Goal: Task Accomplishment & Management: Manage account settings

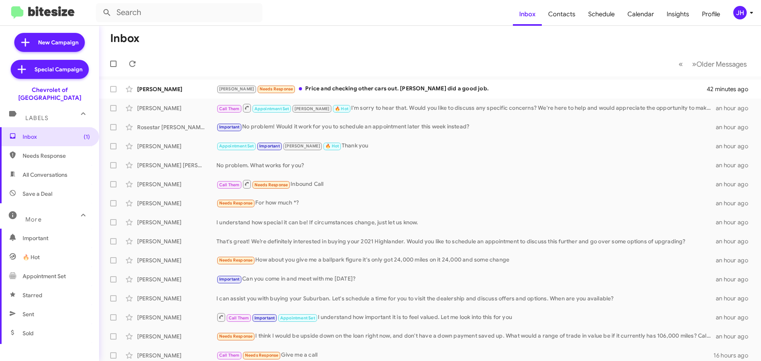
scroll to position [38, 0]
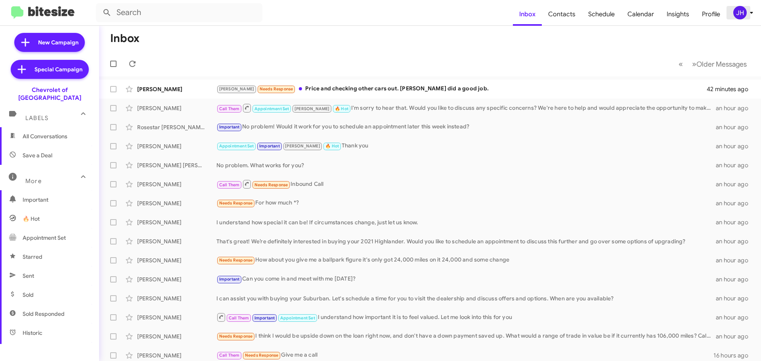
click at [745, 15] on div "JH" at bounding box center [739, 12] width 13 height 13
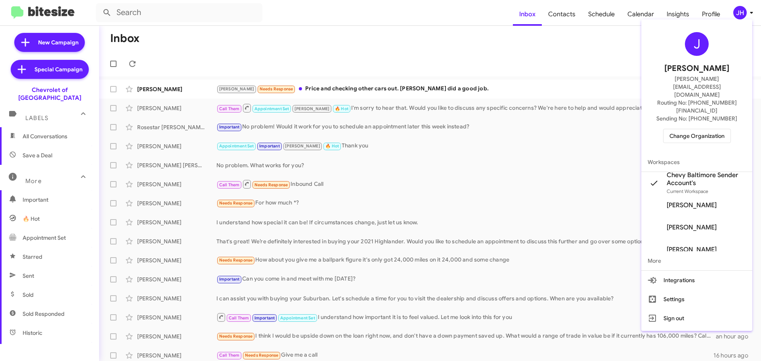
click at [691, 125] on div "J Jacob Henry jacob@bitesize.co Routing No: +1 (410) 265-7777 Sending No: +1 (4…" at bounding box center [696, 88] width 111 height 130
click at [691, 129] on span "Change Organization" at bounding box center [696, 135] width 55 height 13
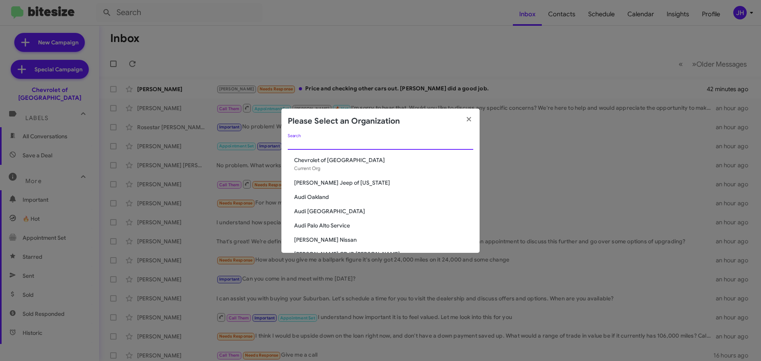
click at [335, 144] on input "Search" at bounding box center [380, 144] width 185 height 6
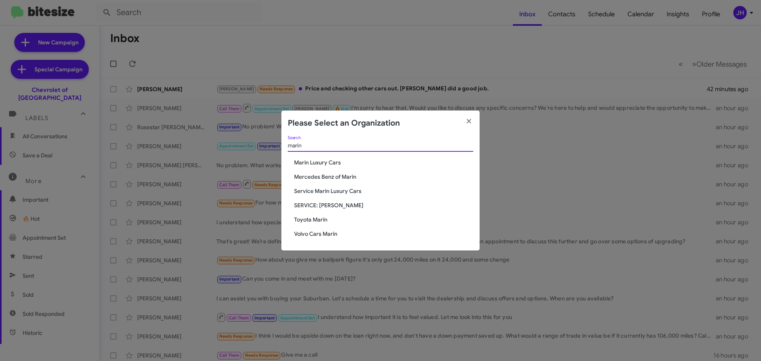
type input "marin"
click at [336, 191] on span "Service Marin Luxury Cars" at bounding box center [383, 191] width 179 height 8
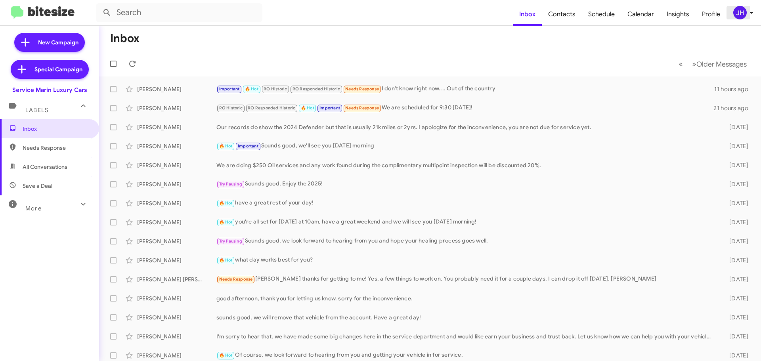
click at [736, 15] on div "JH" at bounding box center [739, 12] width 13 height 13
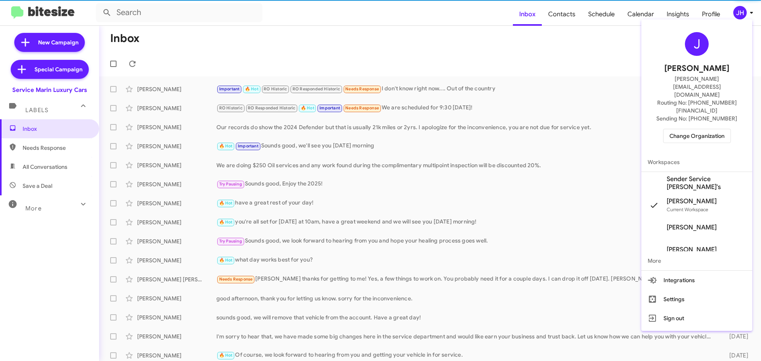
click at [680, 175] on span "Sender Service [PERSON_NAME]'s" at bounding box center [705, 183] width 79 height 16
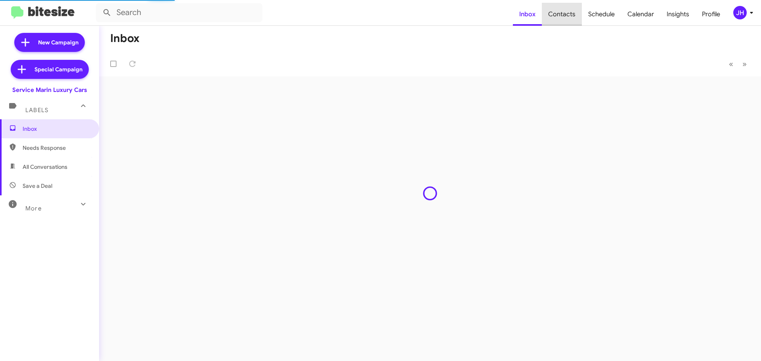
click at [568, 17] on span "Contacts" at bounding box center [562, 14] width 40 height 23
type input "in:groups"
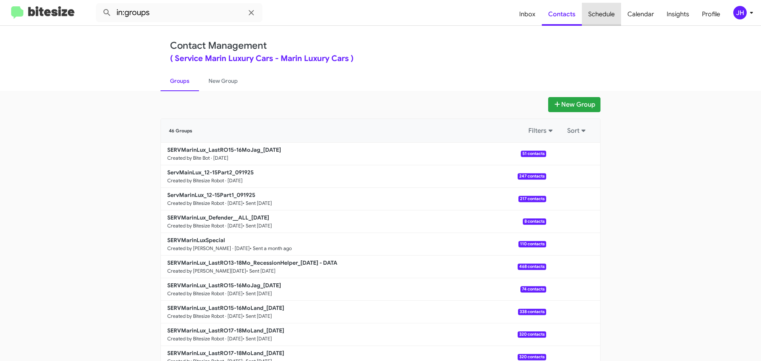
click at [603, 16] on span "Schedule" at bounding box center [601, 14] width 39 height 23
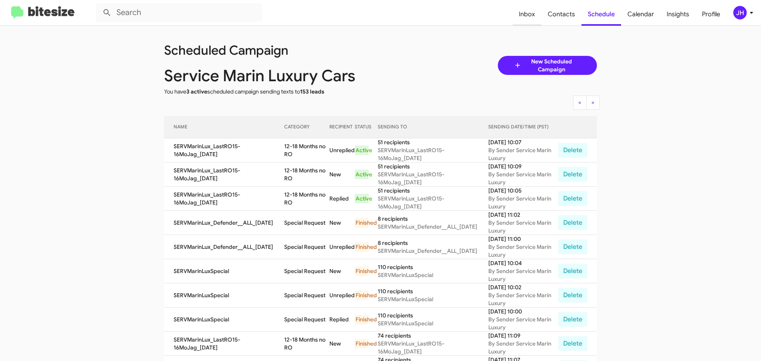
click at [539, 19] on span "Inbox" at bounding box center [526, 14] width 29 height 23
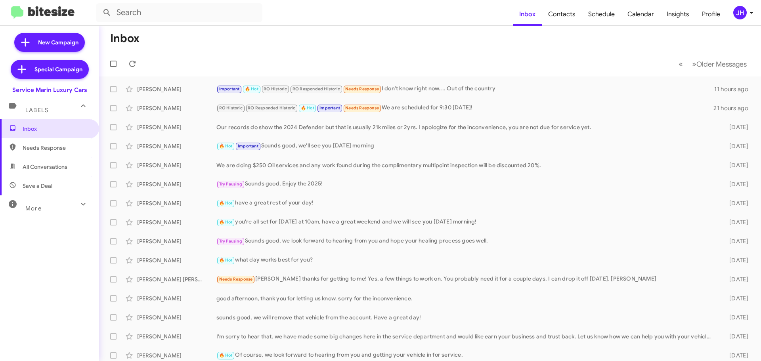
click at [744, 10] on div "JH" at bounding box center [739, 12] width 13 height 13
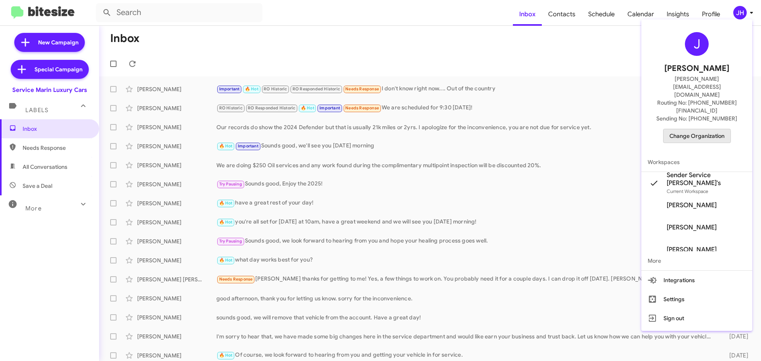
click at [691, 129] on span "Change Organization" at bounding box center [696, 135] width 55 height 13
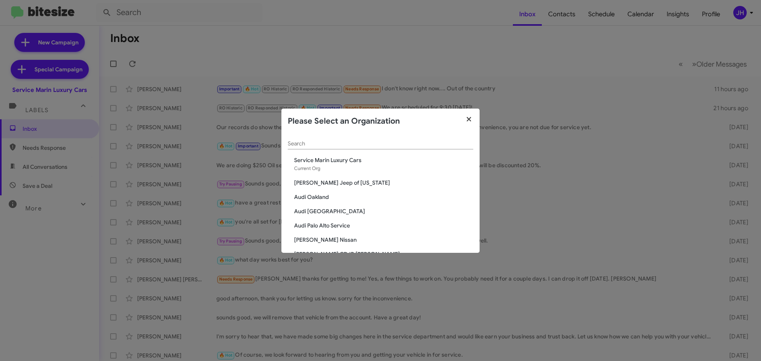
click at [467, 118] on icon "button" at bounding box center [468, 119] width 4 height 4
